Goal: Navigation & Orientation: Go to known website

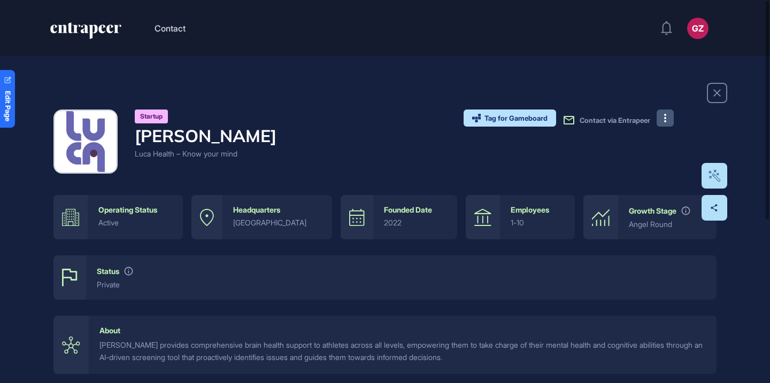
click at [670, 117] on button at bounding box center [665, 118] width 17 height 17
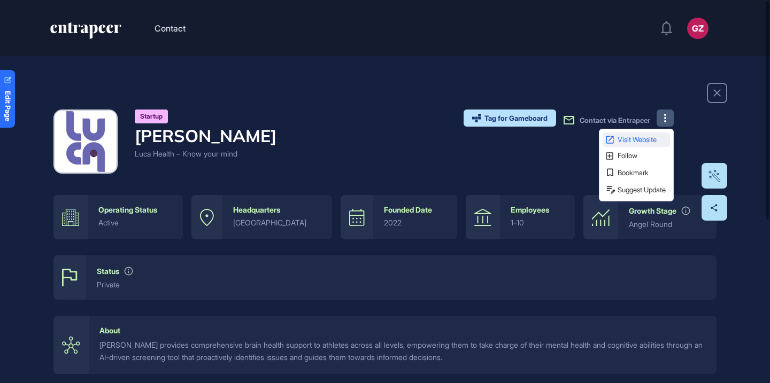
click at [649, 134] on link "Visit Website" at bounding box center [636, 140] width 67 height 14
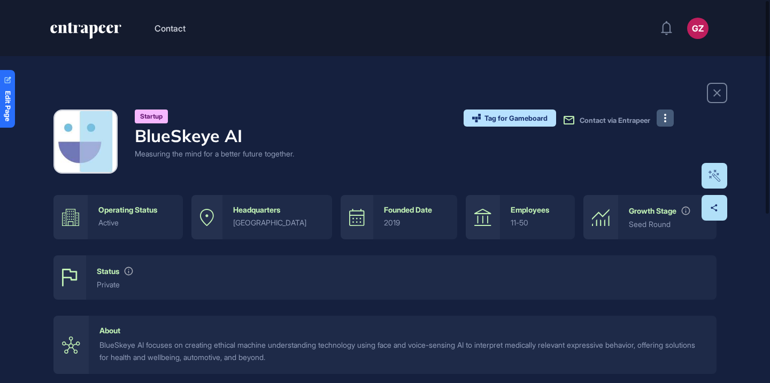
click at [662, 118] on button at bounding box center [665, 118] width 17 height 17
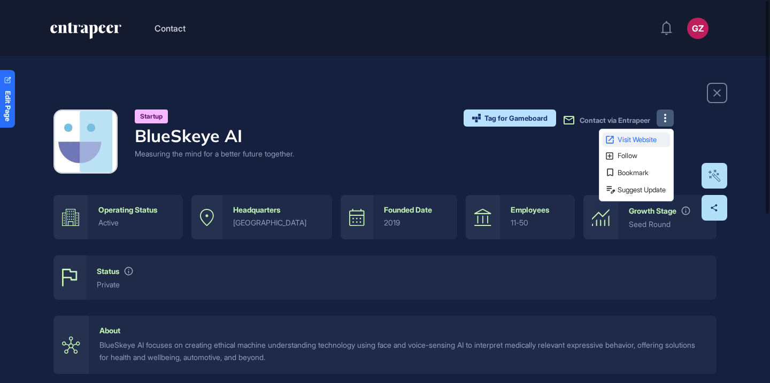
click at [655, 134] on link "Visit Website" at bounding box center [636, 140] width 67 height 14
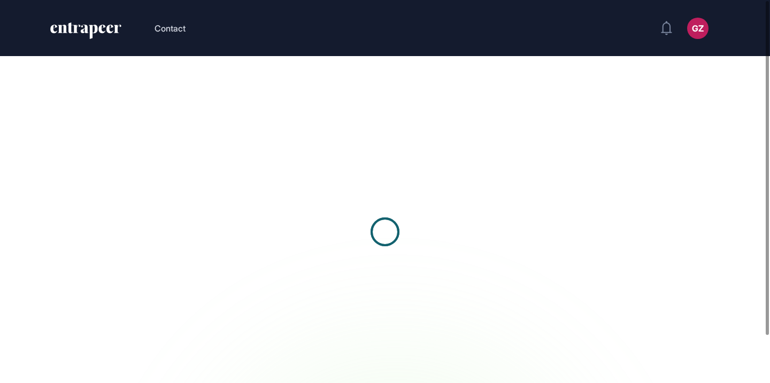
scroll to position [1, 1]
